Goal: Information Seeking & Learning: Learn about a topic

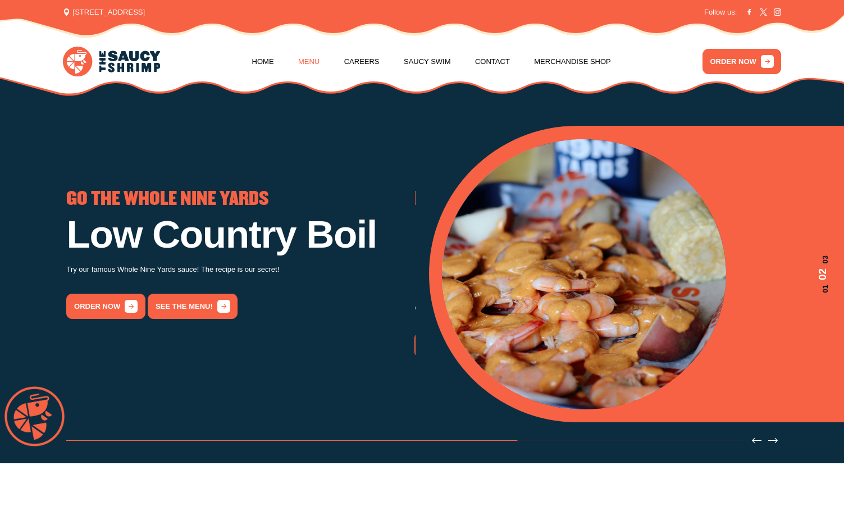
click at [305, 63] on link "Menu" at bounding box center [308, 61] width 21 height 43
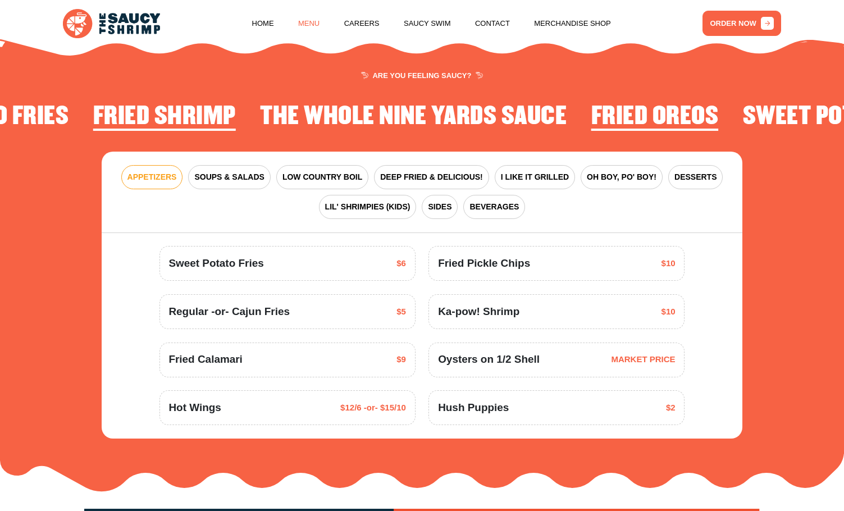
scroll to position [1352, 0]
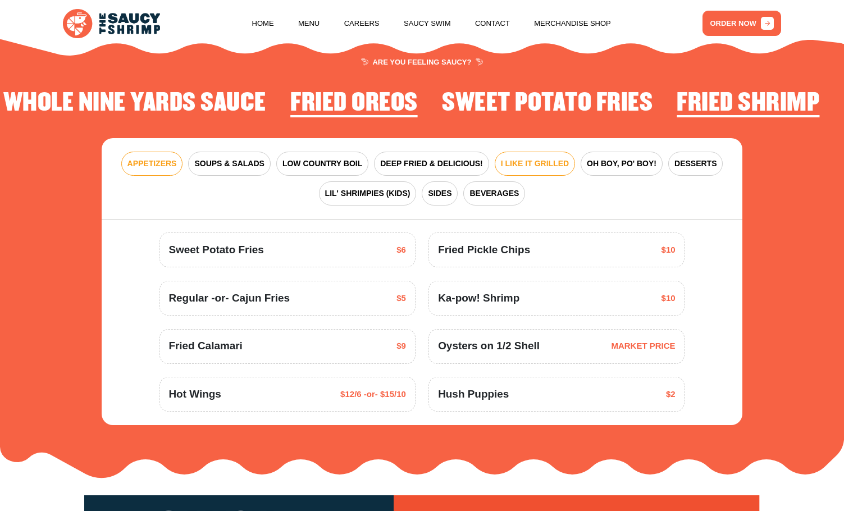
click at [535, 159] on span "I LIKE IT GRILLED" at bounding box center [535, 164] width 68 height 12
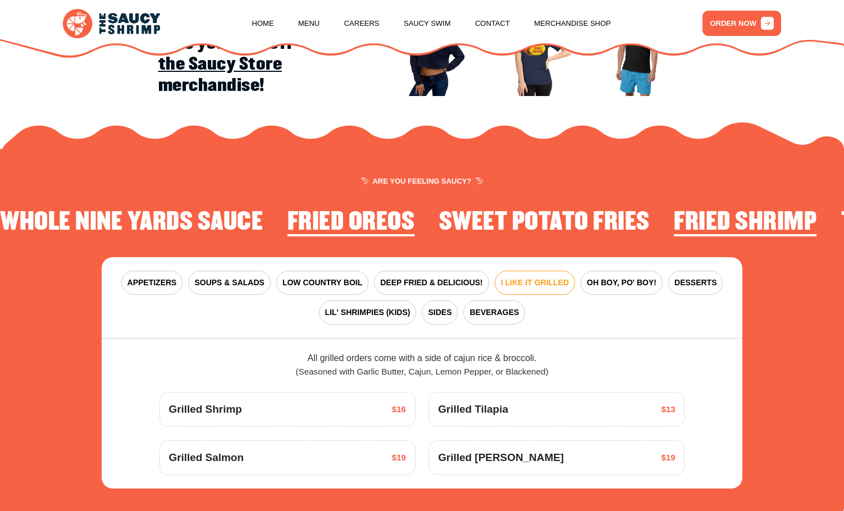
scroll to position [1240, 0]
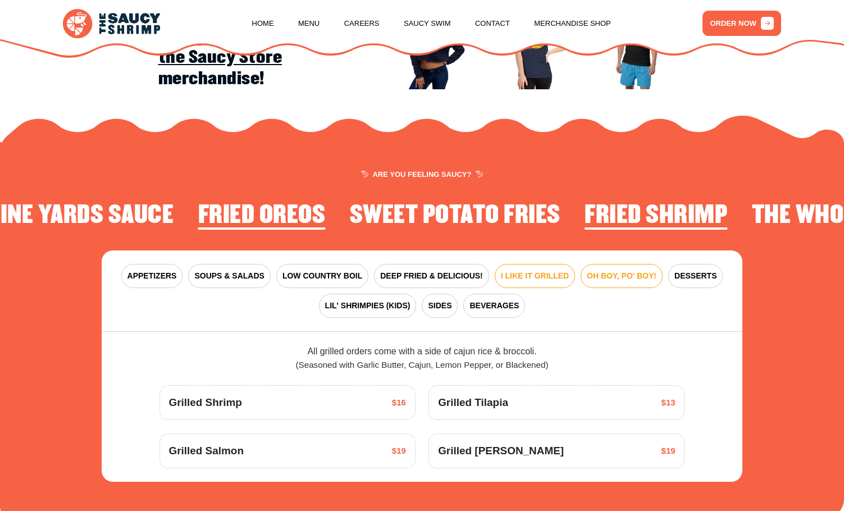
click at [621, 276] on span "OH BOY, PO' BOY!" at bounding box center [622, 276] width 70 height 12
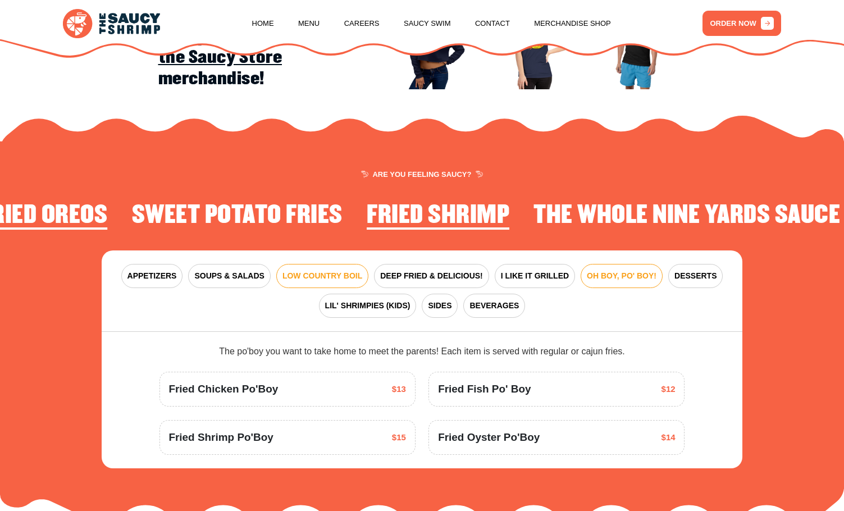
click at [310, 265] on button "LOW COUNTRY BOIL" at bounding box center [322, 276] width 92 height 24
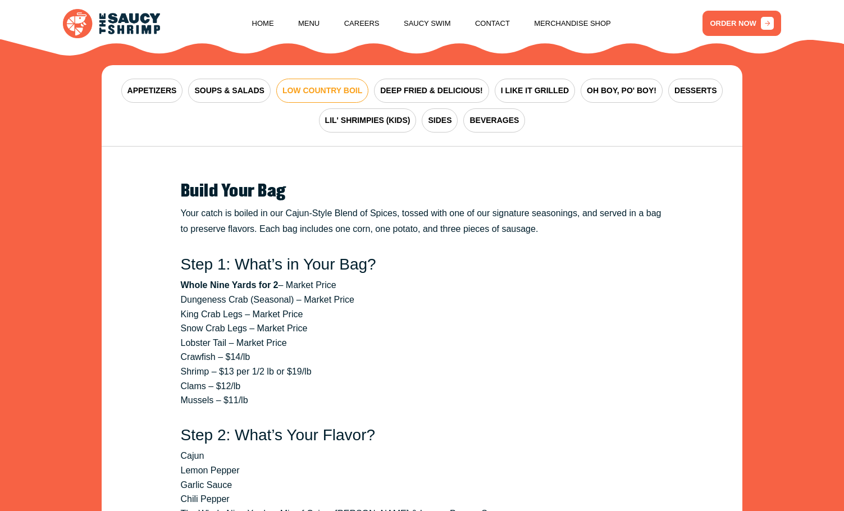
scroll to position [1408, 0]
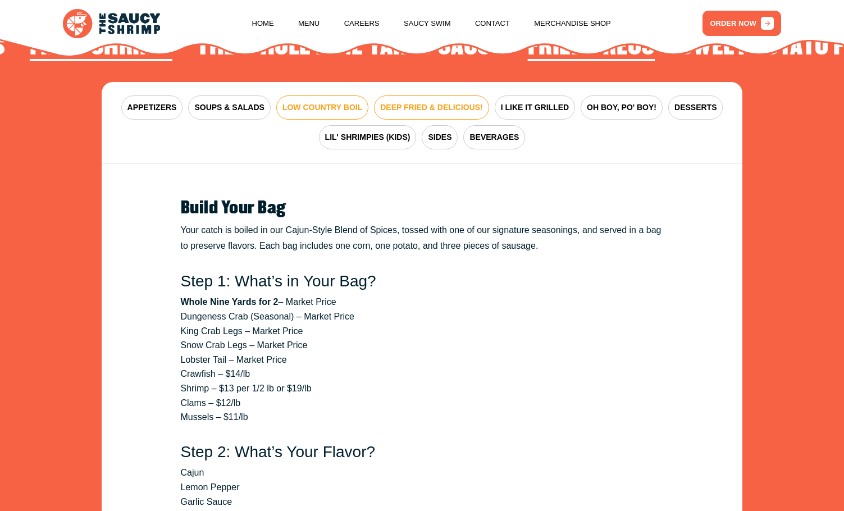
click at [446, 102] on span "DEEP FRIED & DELICIOUS!" at bounding box center [431, 108] width 103 height 12
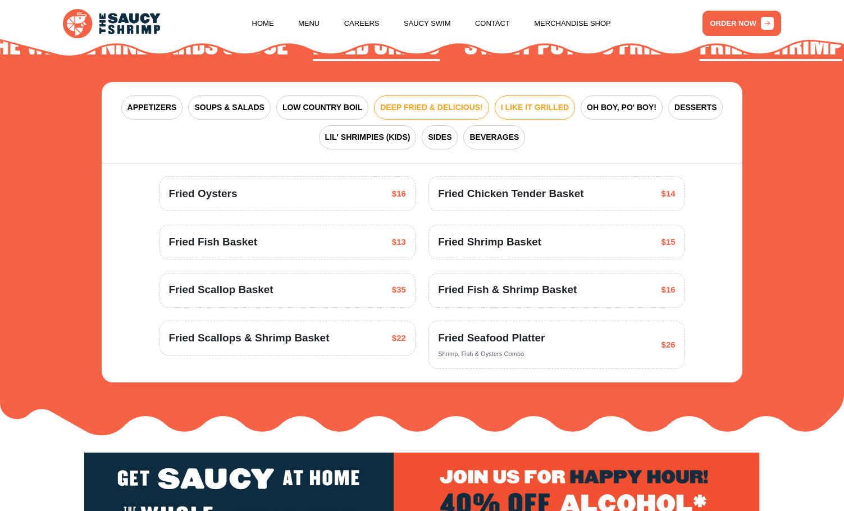
click at [537, 102] on span "I LIKE IT GRILLED" at bounding box center [535, 108] width 68 height 12
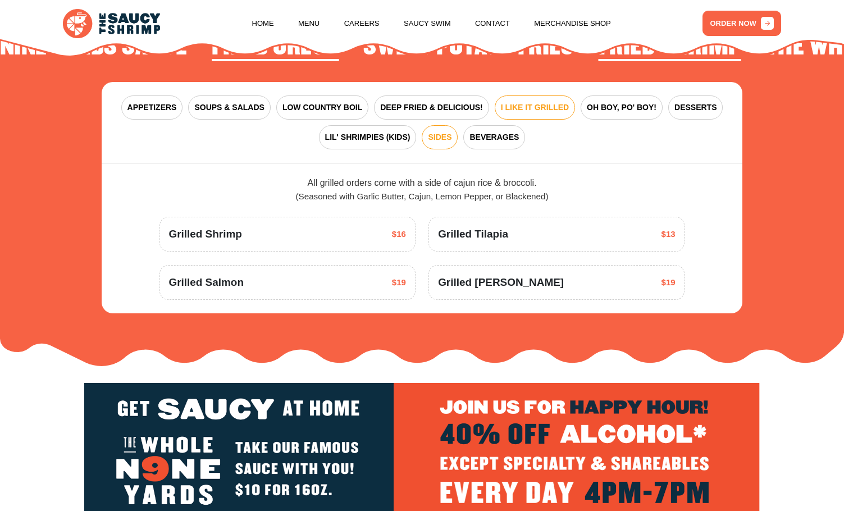
click at [426, 135] on button "SIDES" at bounding box center [440, 137] width 36 height 24
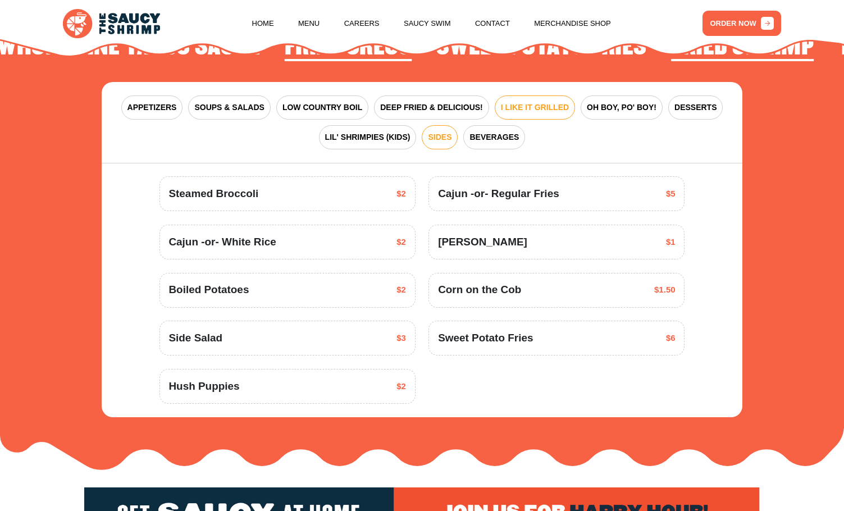
click at [557, 106] on span "I LIKE IT GRILLED" at bounding box center [535, 108] width 68 height 12
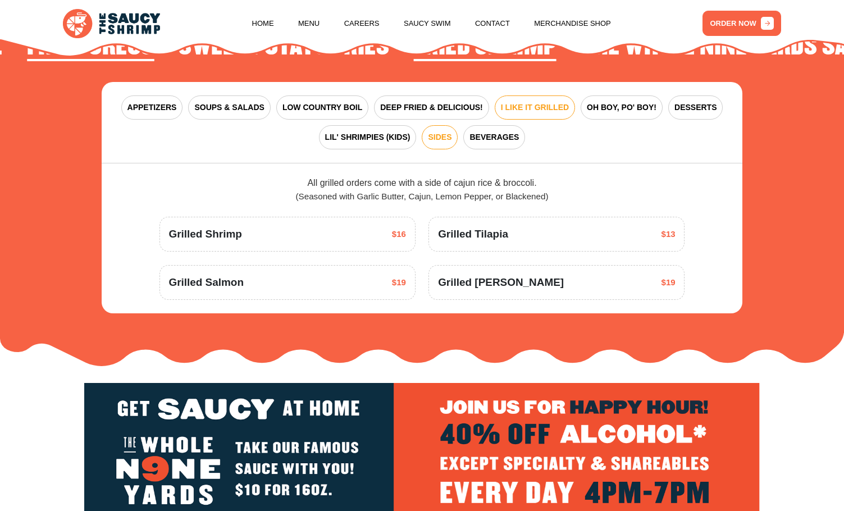
click at [445, 138] on span "SIDES" at bounding box center [440, 137] width 24 height 12
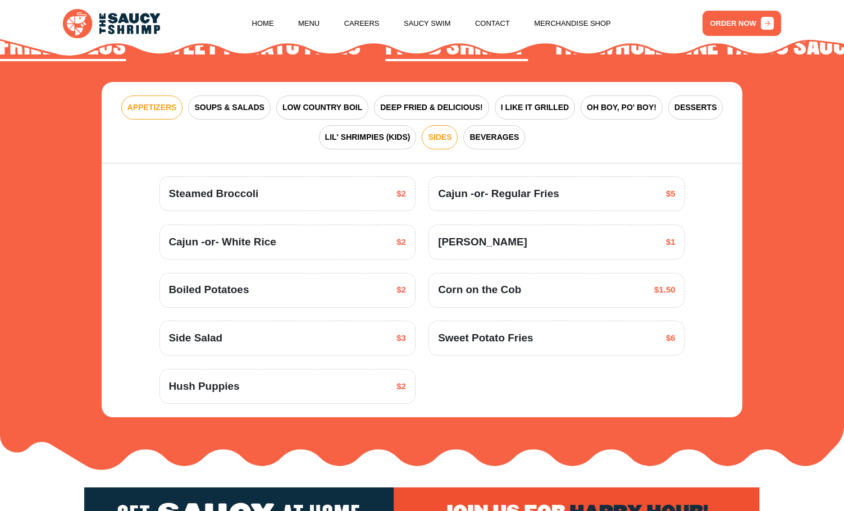
click at [145, 99] on button "APPETIZERS" at bounding box center [152, 107] width 62 height 24
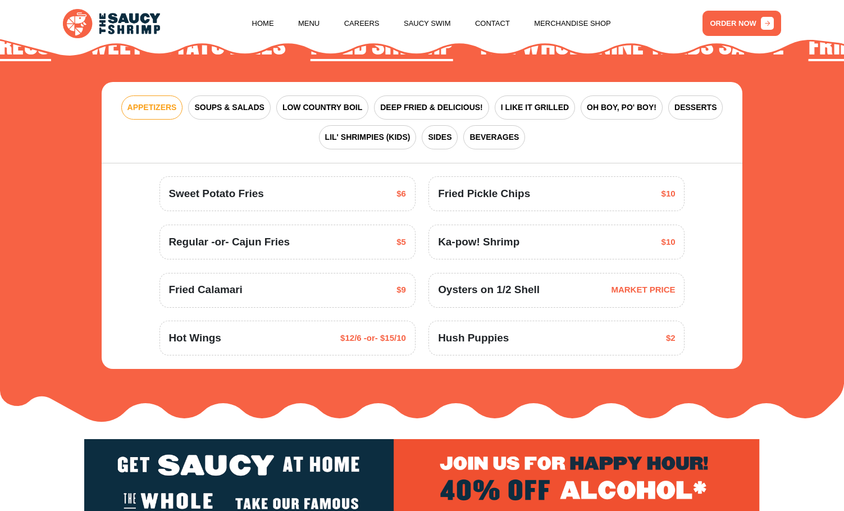
click at [148, 107] on span "APPETIZERS" at bounding box center [151, 108] width 49 height 12
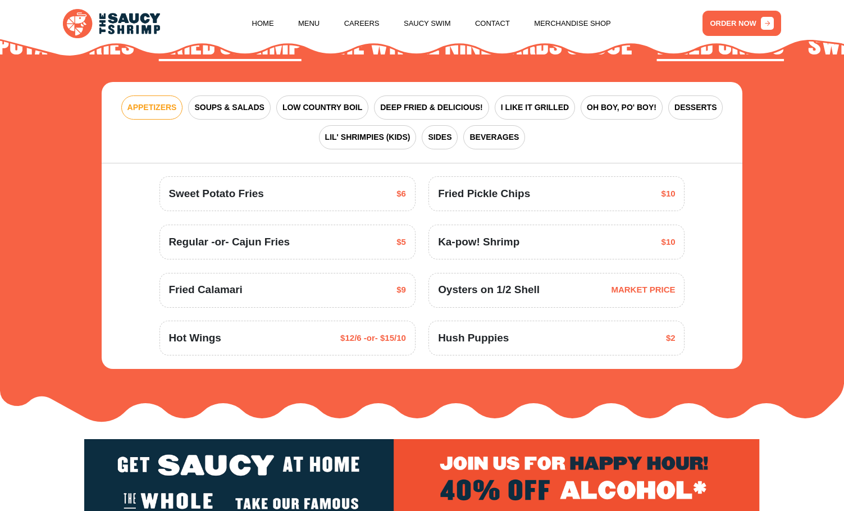
click at [148, 107] on span "APPETIZERS" at bounding box center [151, 108] width 49 height 12
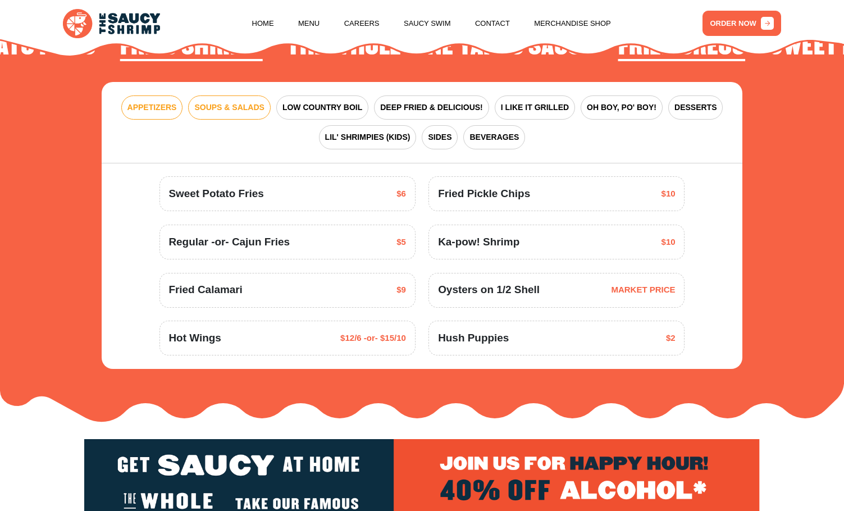
click at [242, 102] on span "SOUPS & SALADS" at bounding box center [229, 108] width 70 height 12
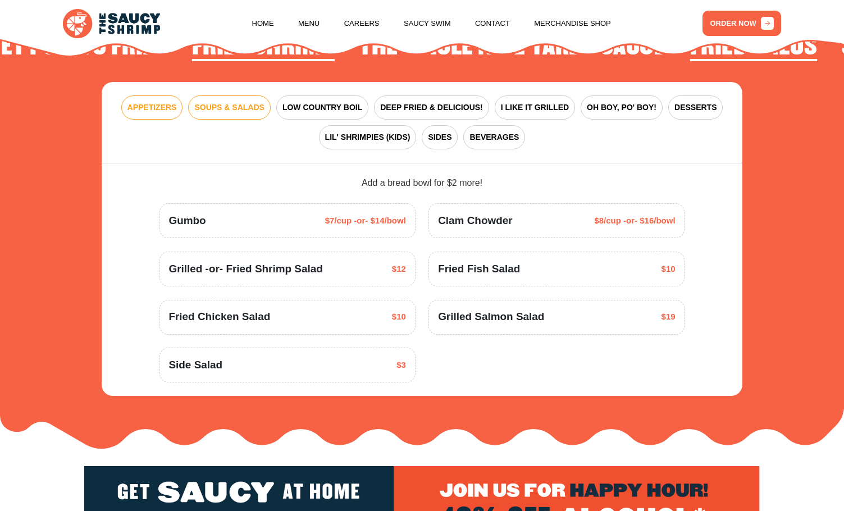
click at [172, 105] on span "APPETIZERS" at bounding box center [151, 108] width 49 height 12
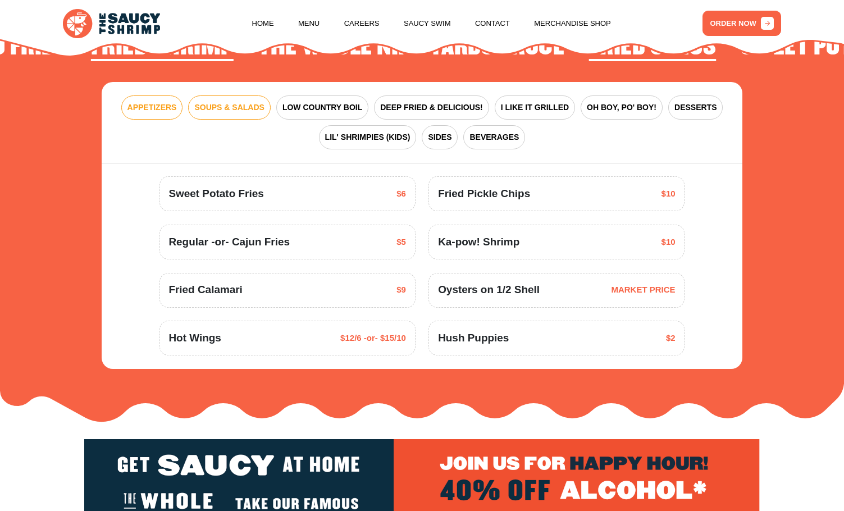
click at [234, 110] on span "SOUPS & SALADS" at bounding box center [229, 108] width 70 height 12
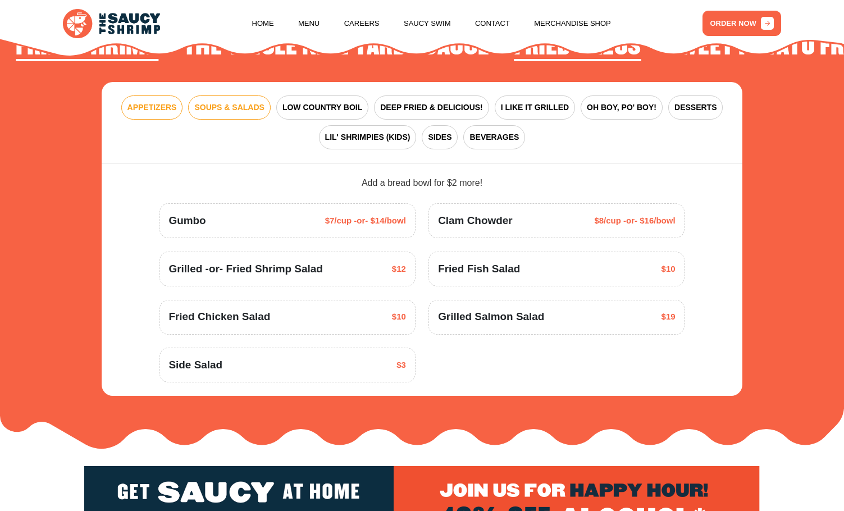
click at [153, 106] on span "APPETIZERS" at bounding box center [151, 108] width 49 height 12
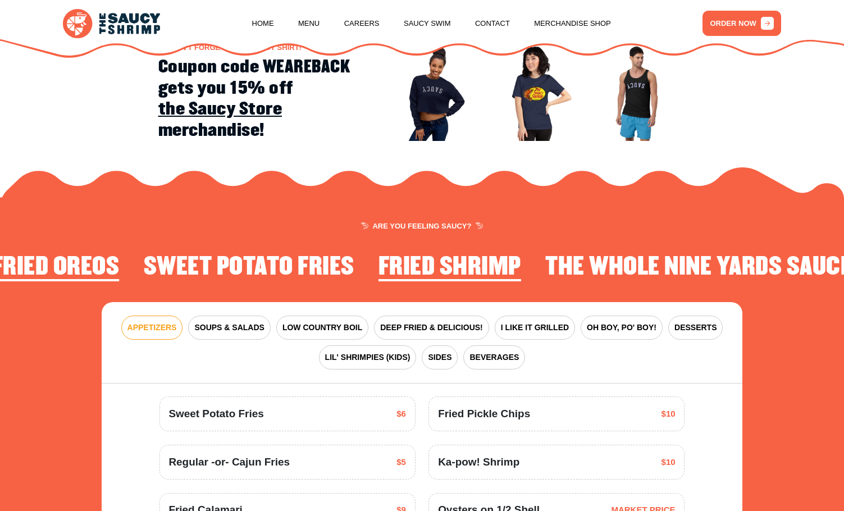
scroll to position [1015, 0]
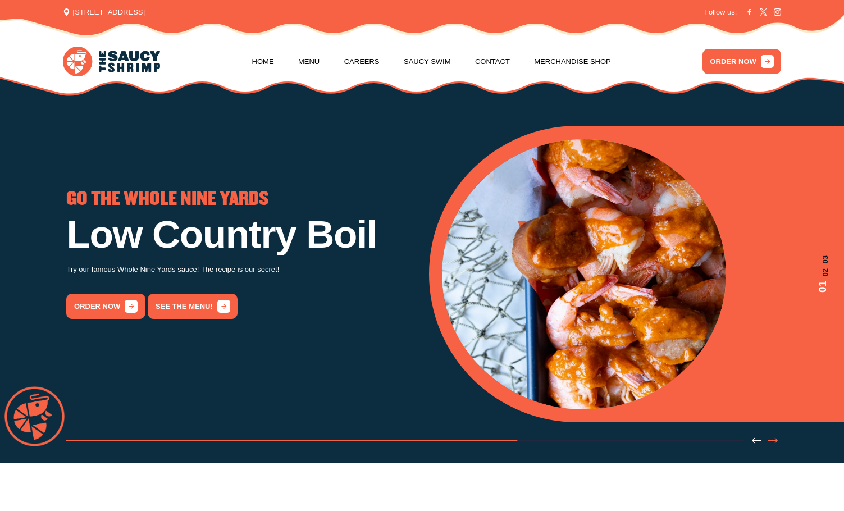
click at [773, 443] on icon "Next slide" at bounding box center [773, 441] width 10 height 10
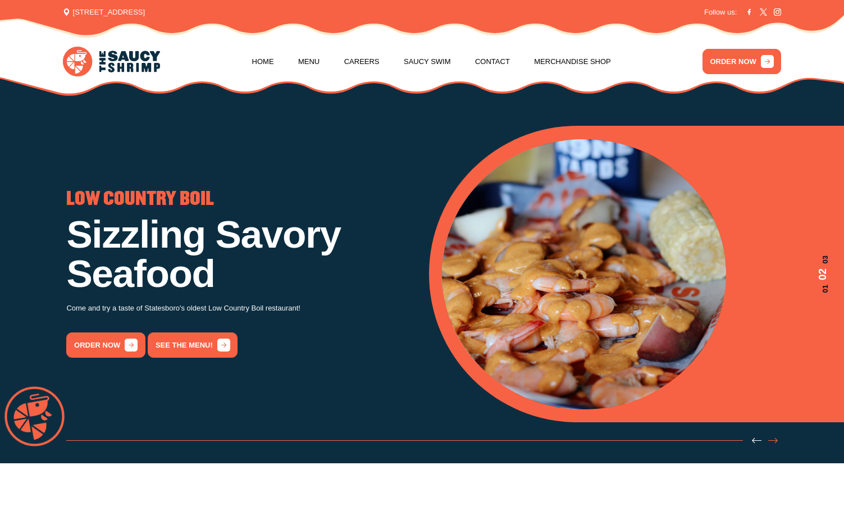
click at [773, 443] on icon "Next slide" at bounding box center [773, 441] width 10 height 10
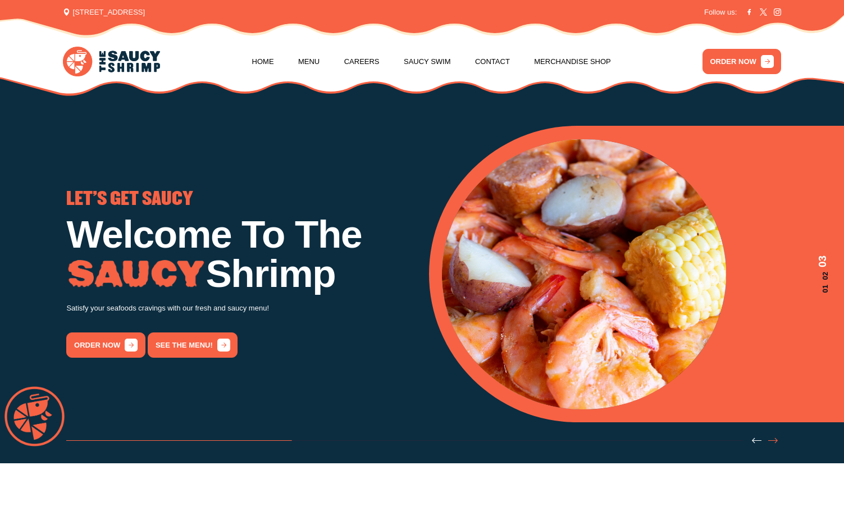
click at [773, 443] on icon "Next slide" at bounding box center [773, 441] width 10 height 10
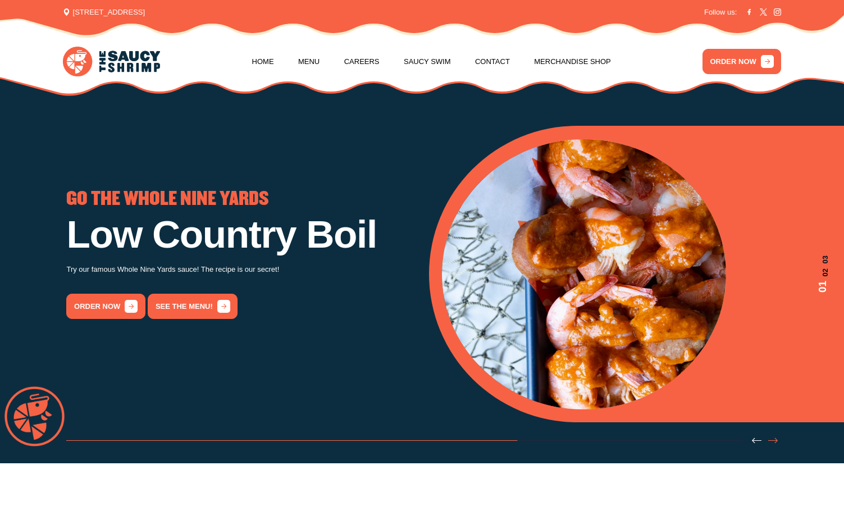
click at [773, 443] on icon "Next slide" at bounding box center [773, 441] width 10 height 10
